Goal: Navigation & Orientation: Find specific page/section

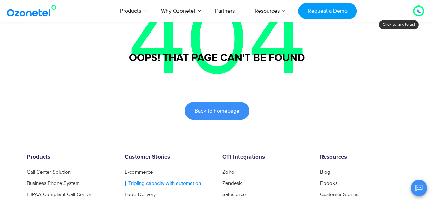
scroll to position [206, 0]
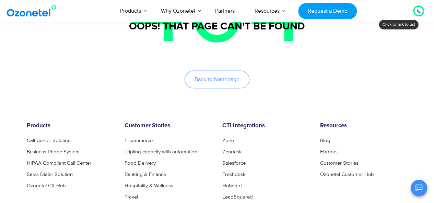
click at [195, 81] on span "Back to homepage" at bounding box center [216, 79] width 45 height 5
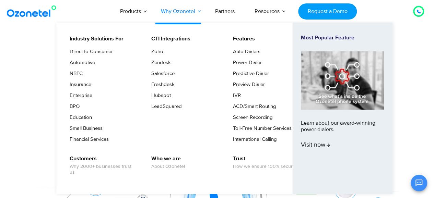
click at [179, 10] on link "Why Ozonetel" at bounding box center [178, 11] width 54 height 23
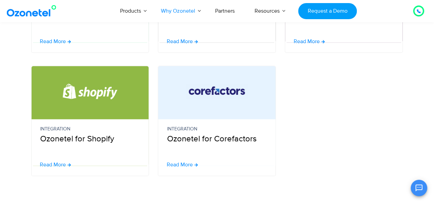
scroll to position [411, 0]
